Goal: Book appointment/travel/reservation

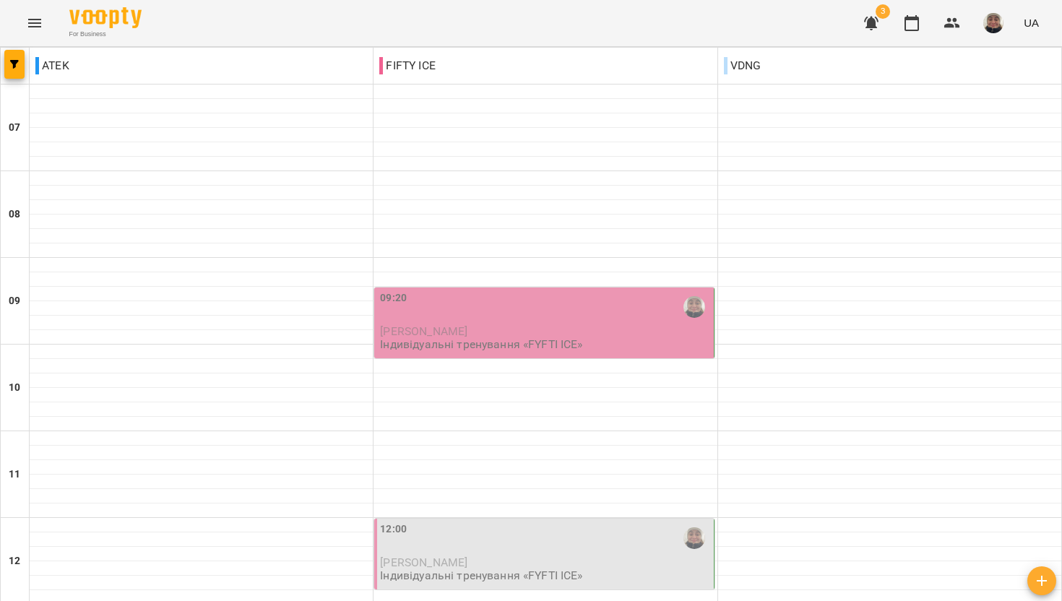
scroll to position [139, 0]
click at [467, 324] on span "[PERSON_NAME]" at bounding box center [423, 331] width 87 height 14
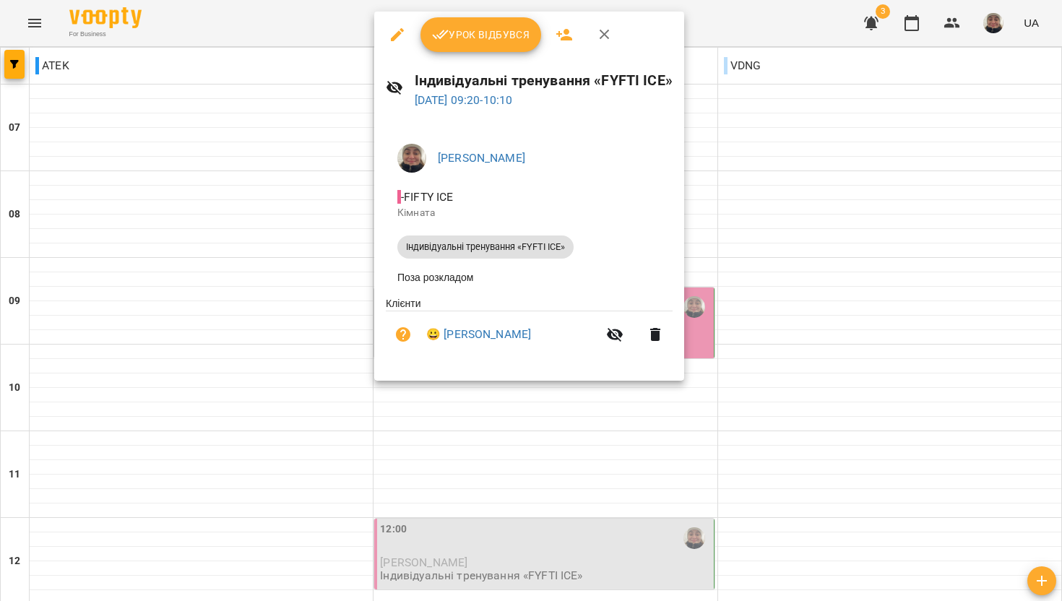
click at [329, 250] on div at bounding box center [531, 300] width 1062 height 601
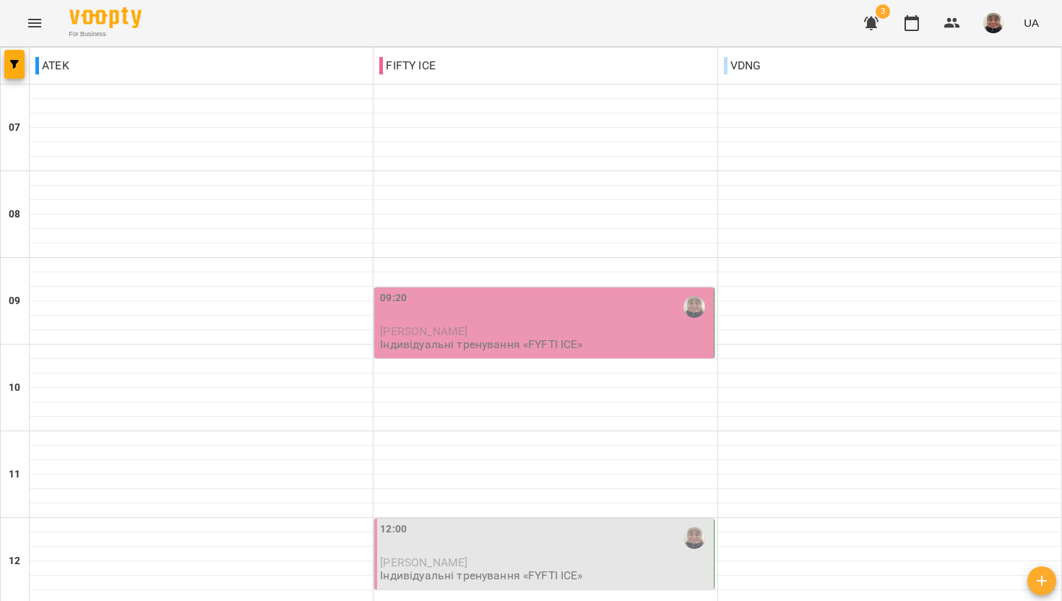
click at [420, 522] on div "12:00" at bounding box center [545, 538] width 330 height 33
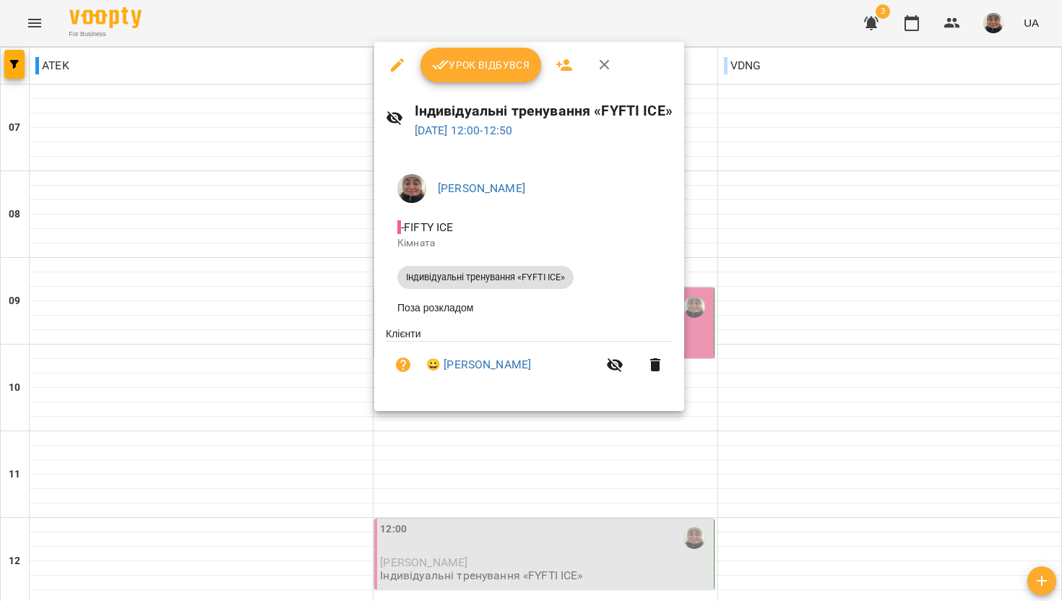
click at [264, 313] on div at bounding box center [531, 300] width 1062 height 601
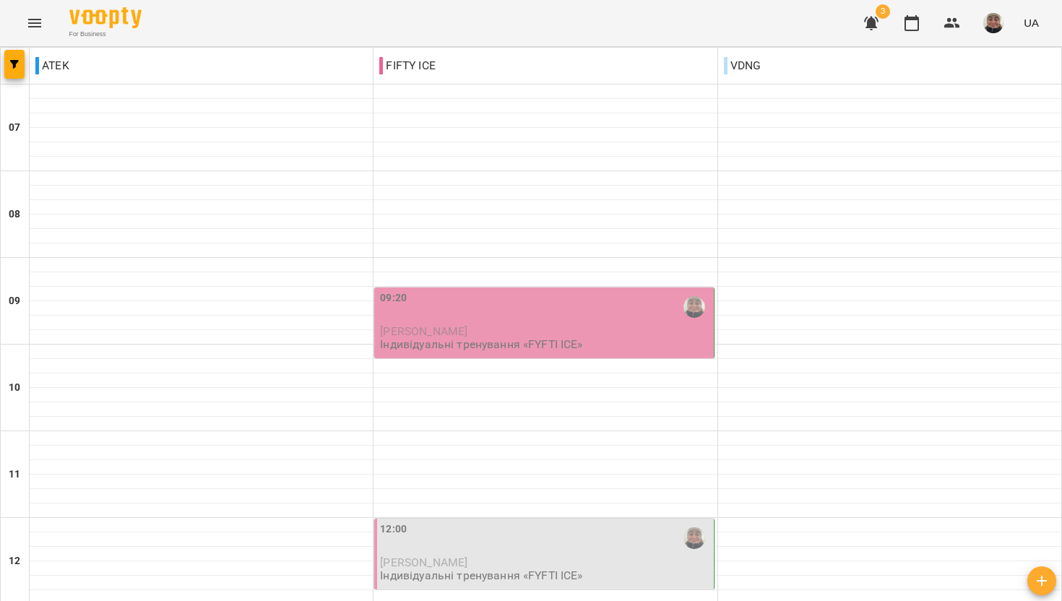
click at [434, 338] on p "Індивідуальні тренування «FYFTI ICE»" at bounding box center [481, 344] width 202 height 12
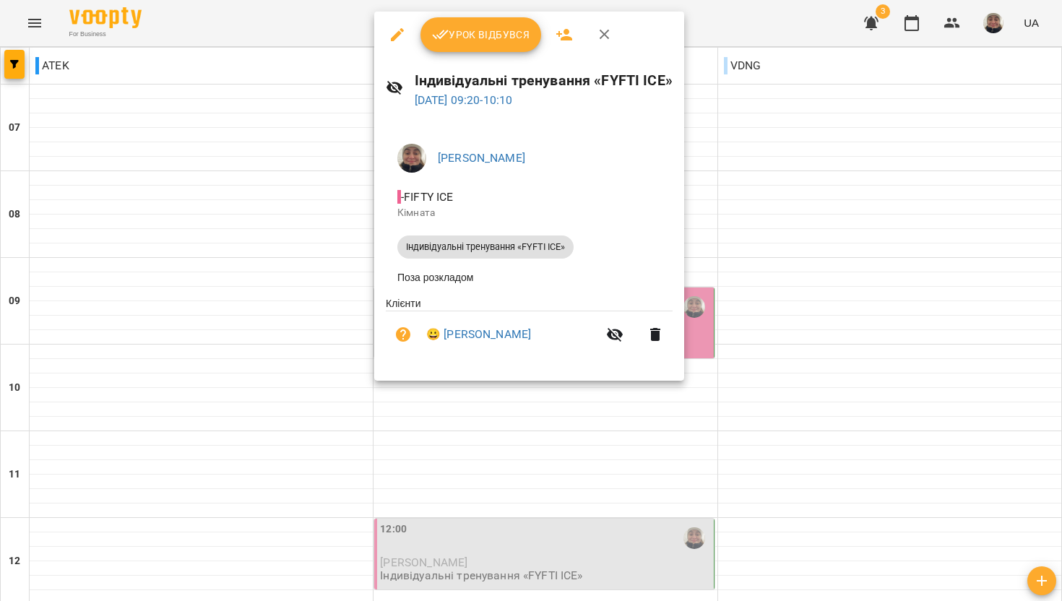
click at [261, 240] on div at bounding box center [531, 300] width 1062 height 601
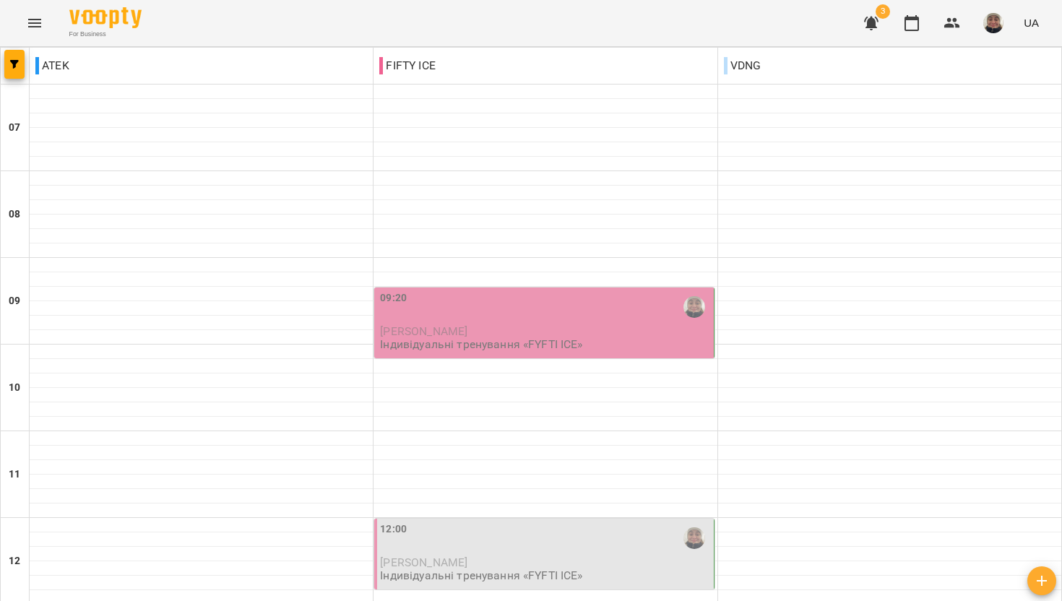
scroll to position [0, 0]
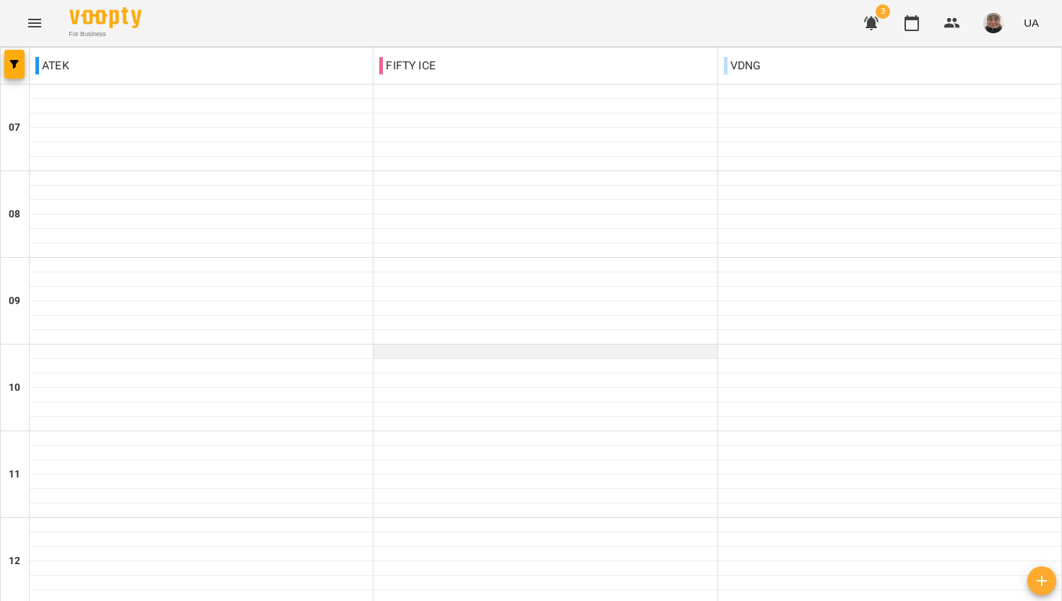
scroll to position [880, 0]
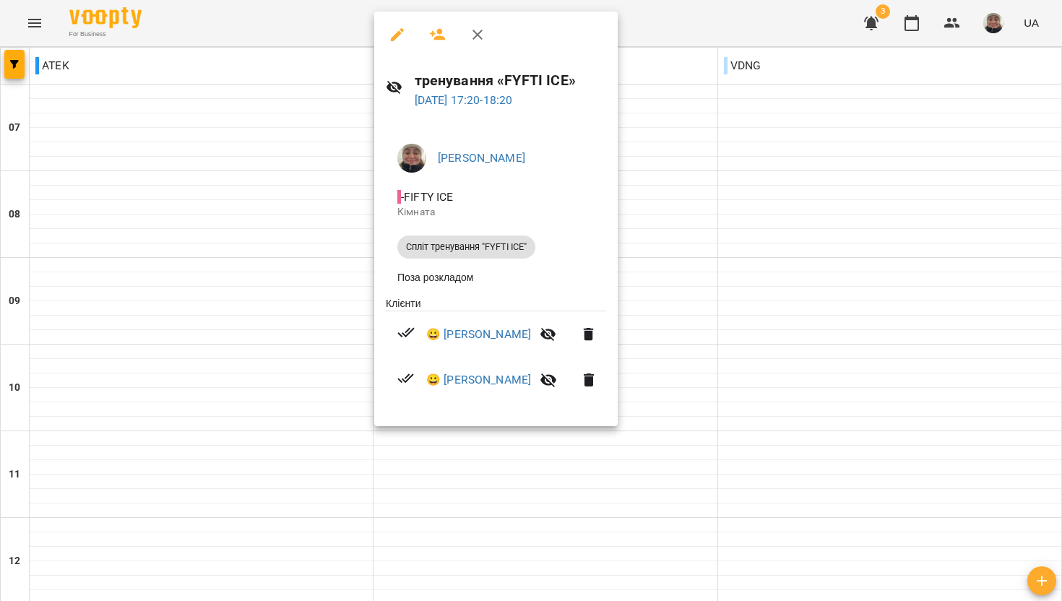
click at [285, 357] on div at bounding box center [531, 300] width 1062 height 601
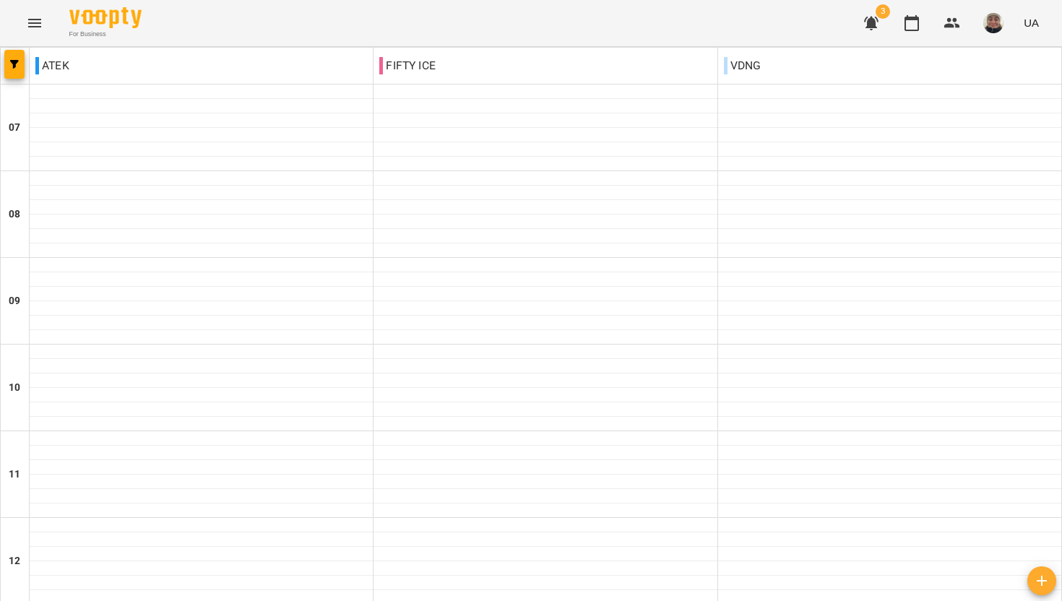
scroll to position [798, 0]
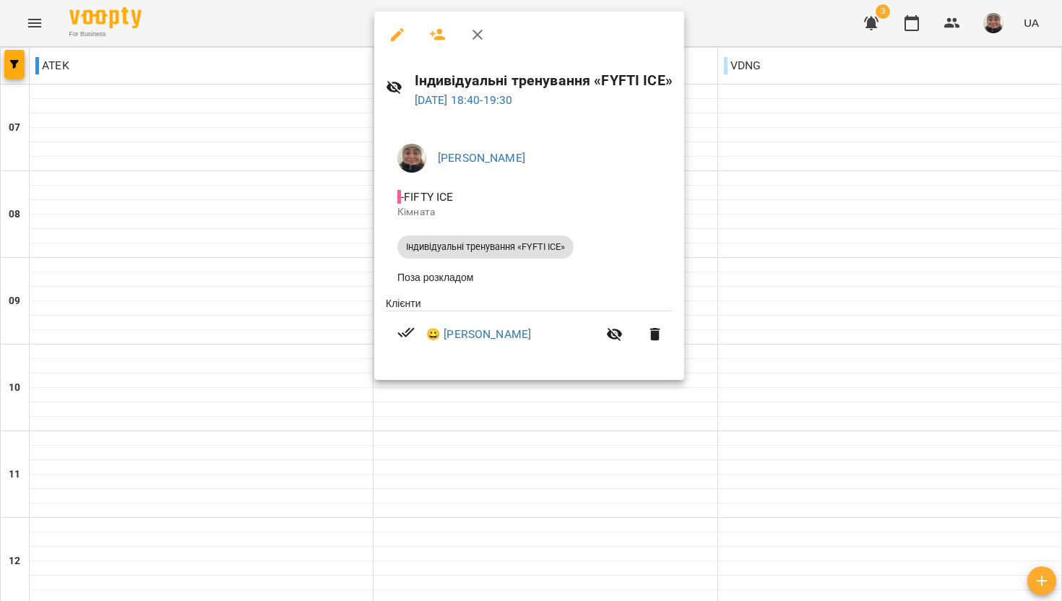
click at [178, 364] on div at bounding box center [531, 300] width 1062 height 601
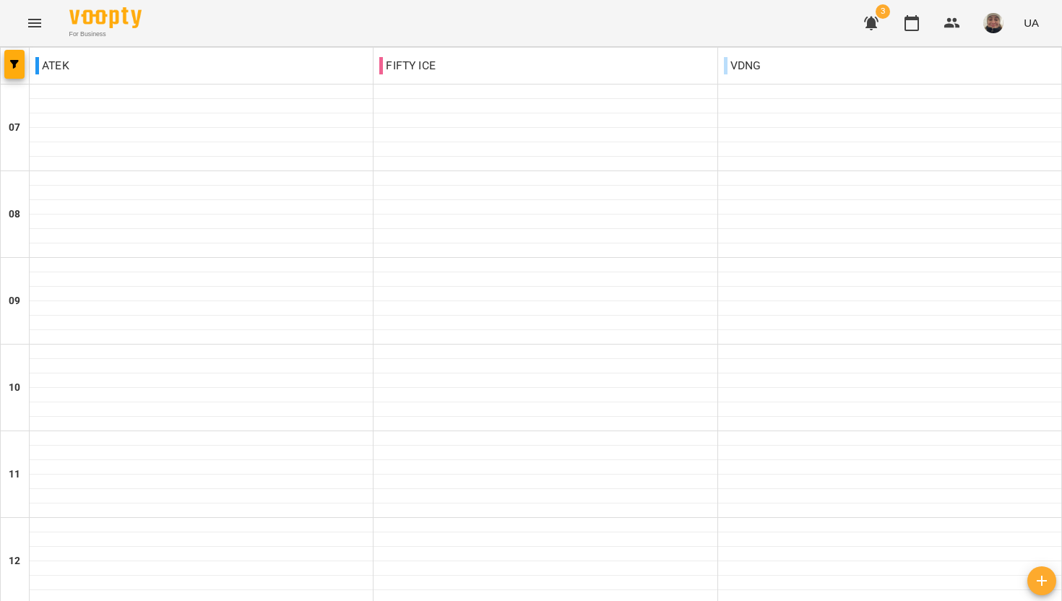
scroll to position [880, 0]
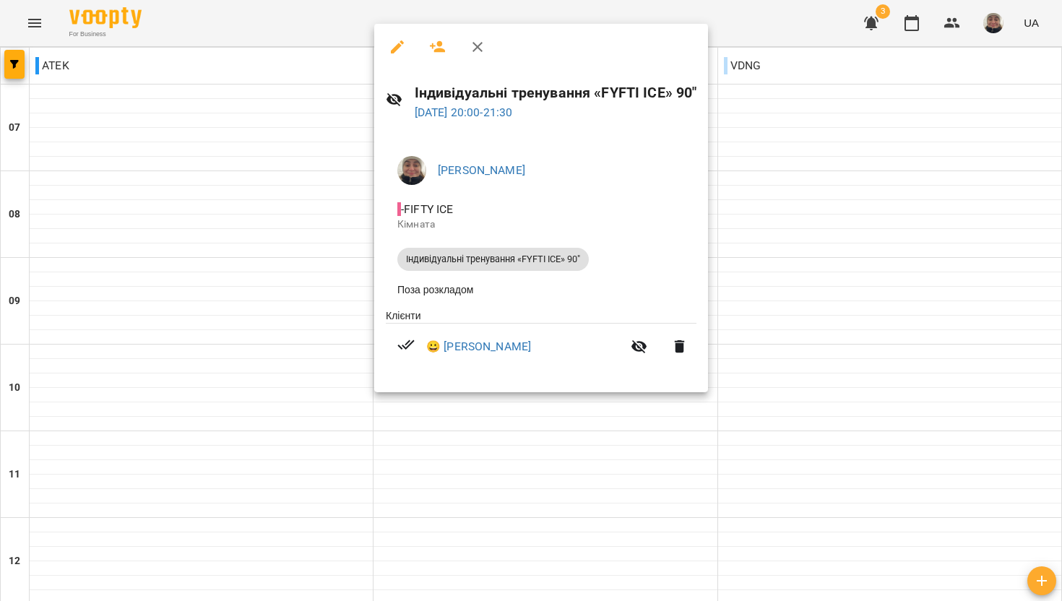
click at [195, 370] on div at bounding box center [531, 300] width 1062 height 601
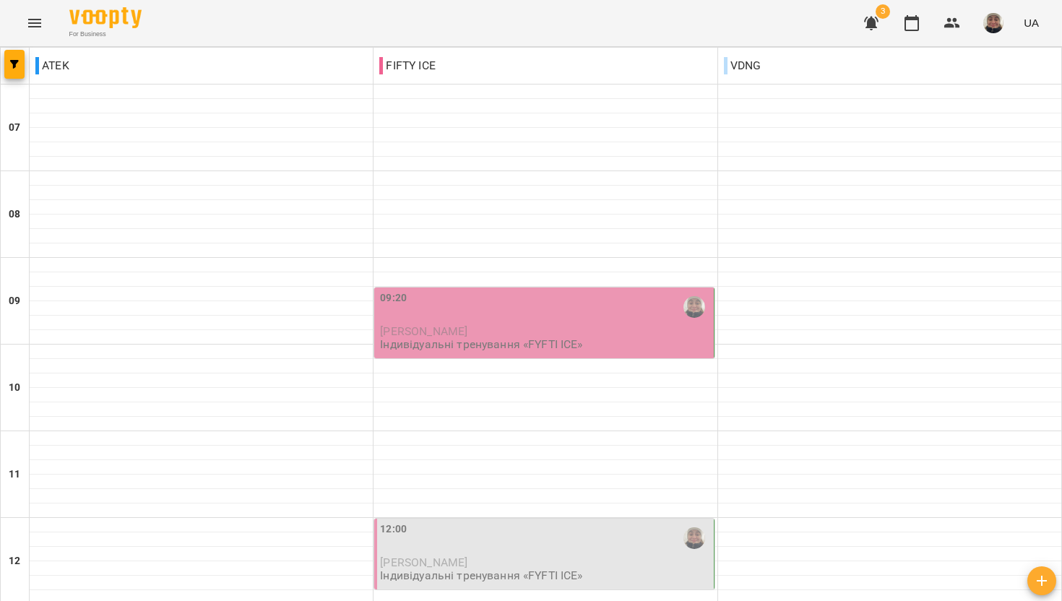
scroll to position [880, 0]
